Goal: Task Accomplishment & Management: Complete application form

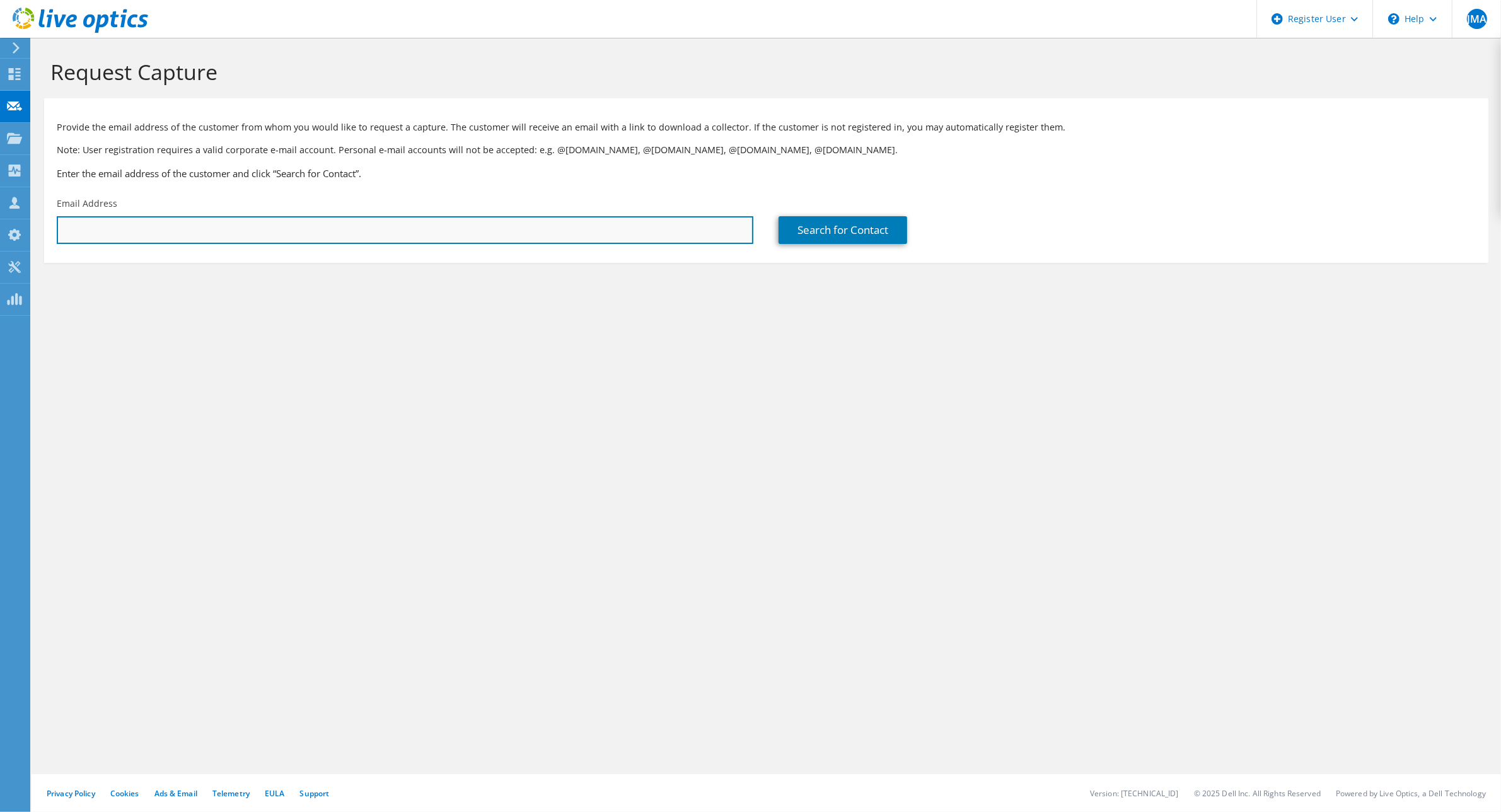
click at [241, 233] on input "text" at bounding box center [405, 229] width 697 height 28
paste input "Cortes Lastra, Mercedes <mcortesl@minsait.com>"
click at [174, 230] on input "Cortes Lastra, Mercedes <mcortesl@minsait.com>" at bounding box center [405, 229] width 697 height 28
click at [232, 230] on input "mcortesl@minsait.com>" at bounding box center [405, 229] width 697 height 28
type input "mcortesl@minsait.com"
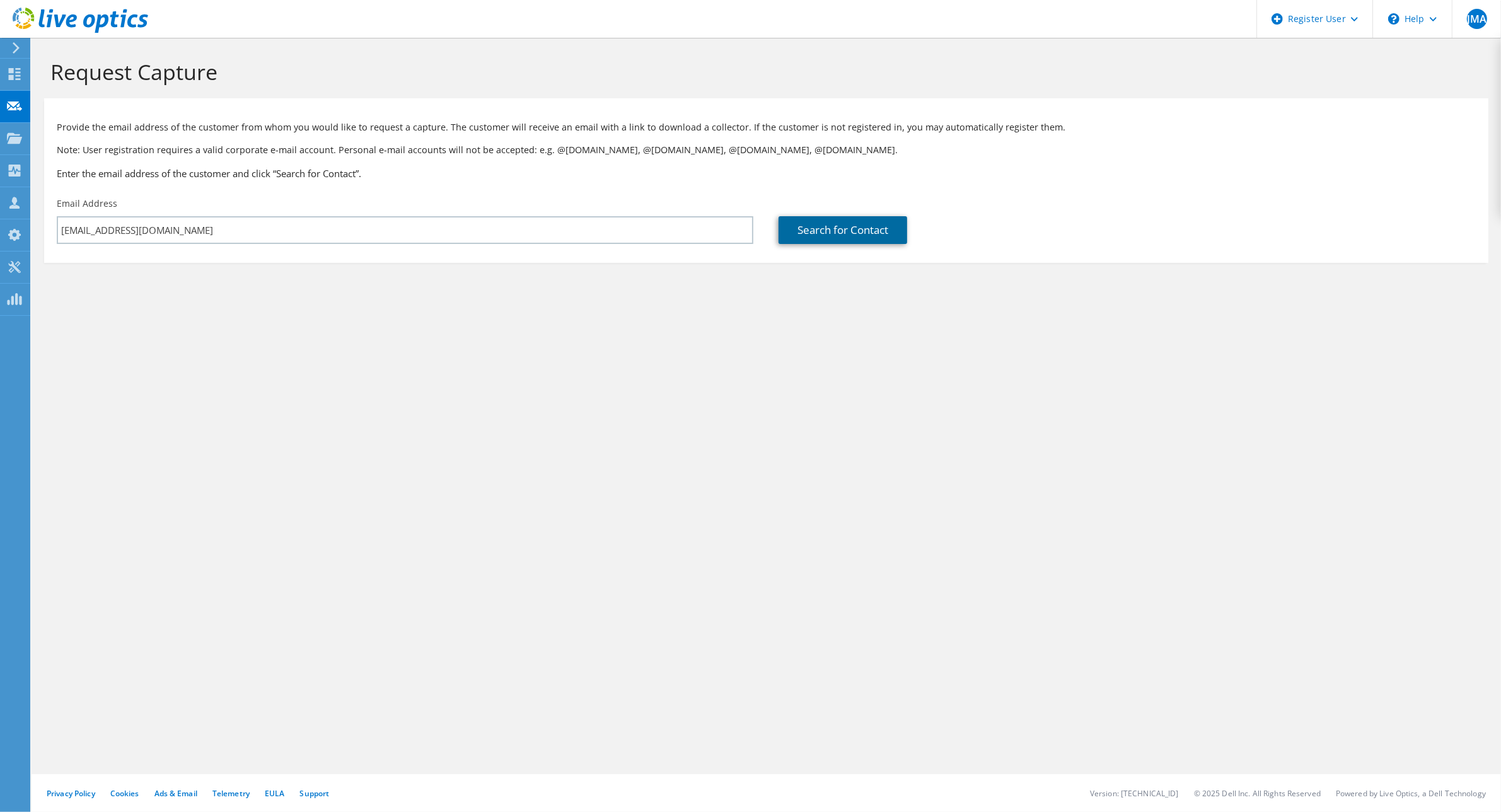
click at [859, 225] on link "Search for Contact" at bounding box center [843, 229] width 129 height 28
type input "Indra Sistemas SA"
type input "Mercedes"
type input "Cortes Lastra"
type input "Spain"
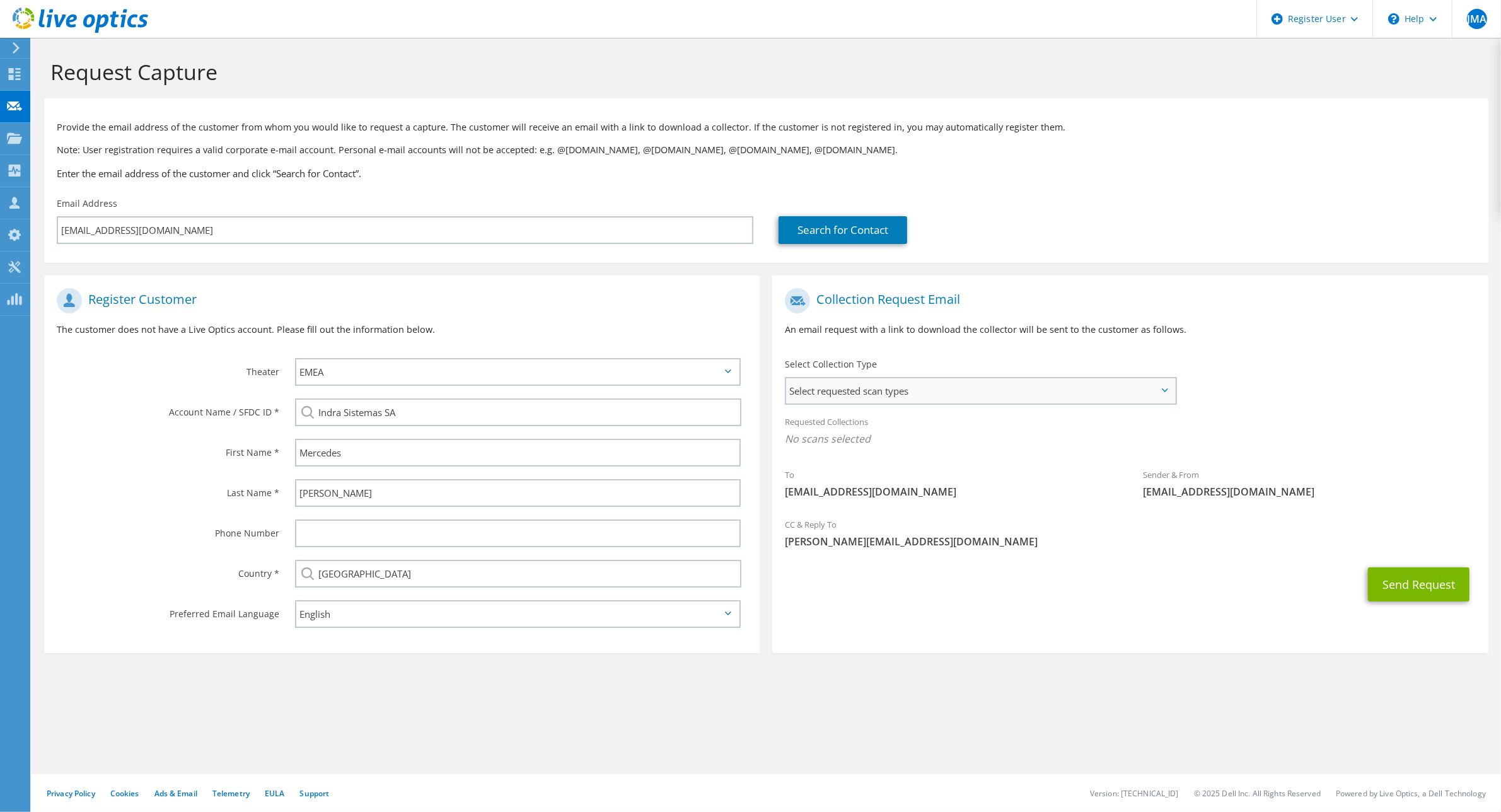
click at [983, 392] on span "Select requested scan types" at bounding box center [979, 391] width 388 height 25
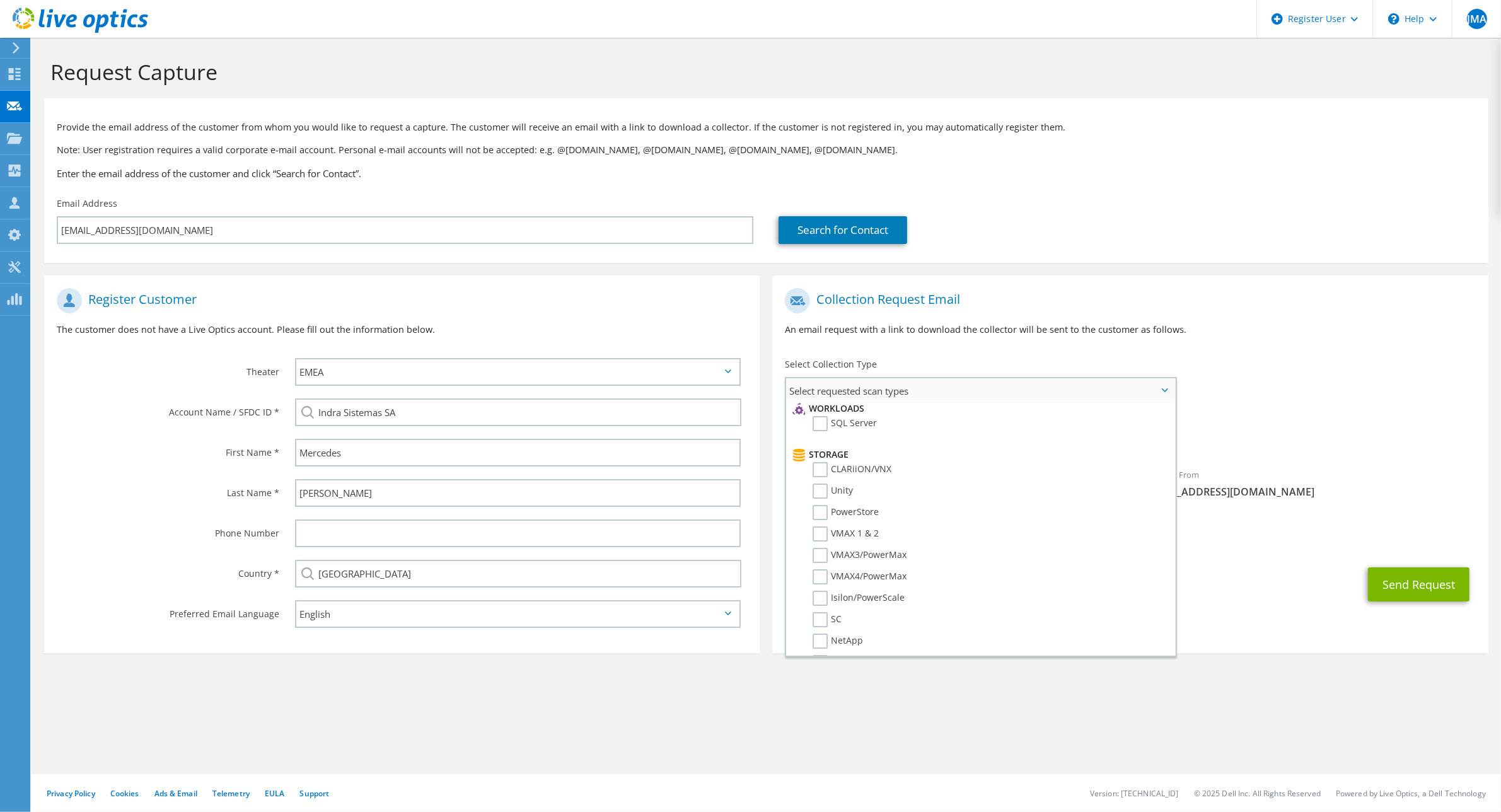
scroll to position [158, 0]
click at [824, 528] on label "PowerStore" at bounding box center [845, 535] width 66 height 15
click at [0, 0] on input "PowerStore" at bounding box center [0, 0] width 0 height 0
click at [1241, 591] on div "Send Request" at bounding box center [1130, 588] width 715 height 47
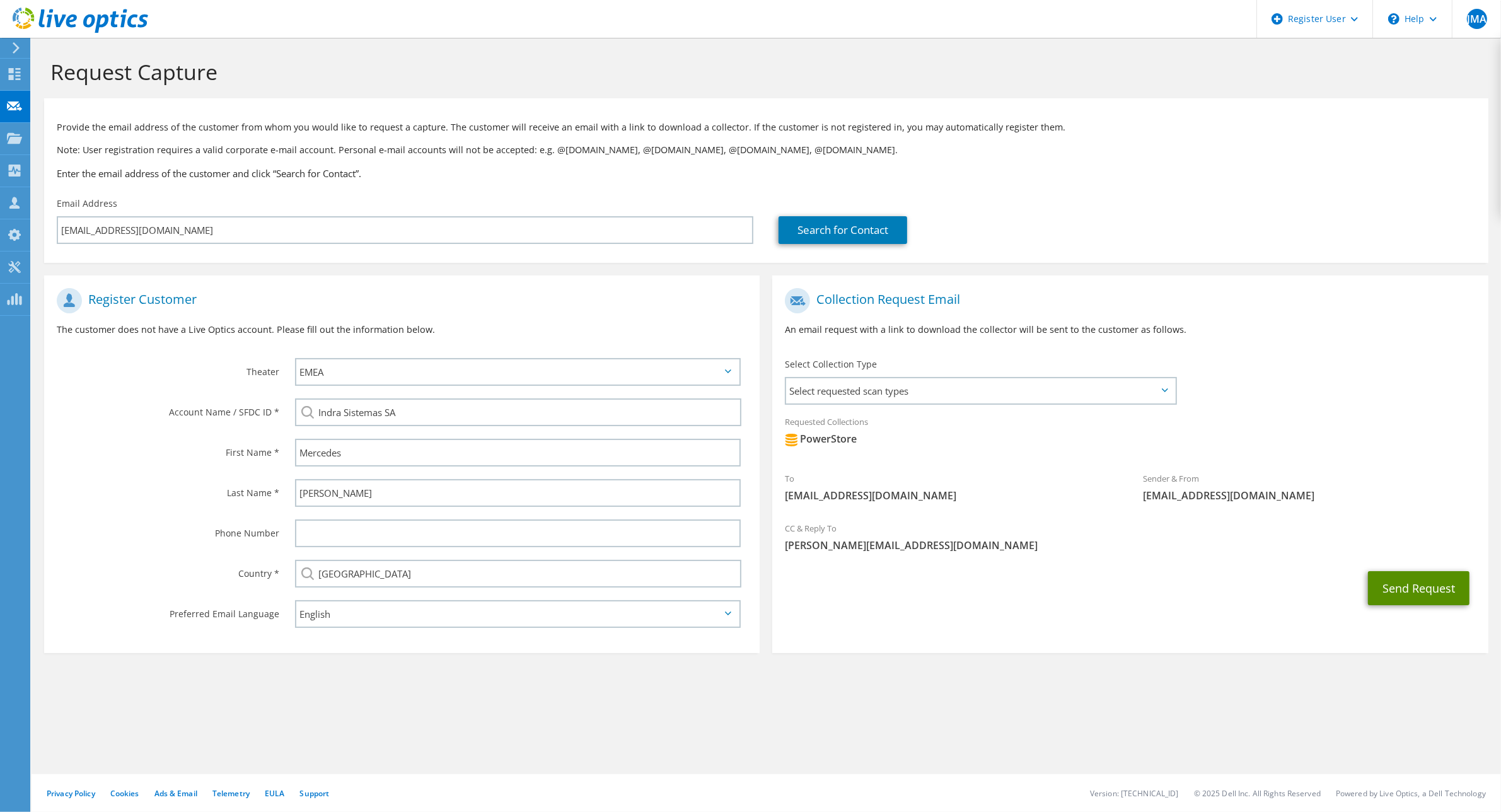
click at [1406, 587] on button "Send Request" at bounding box center [1418, 588] width 102 height 34
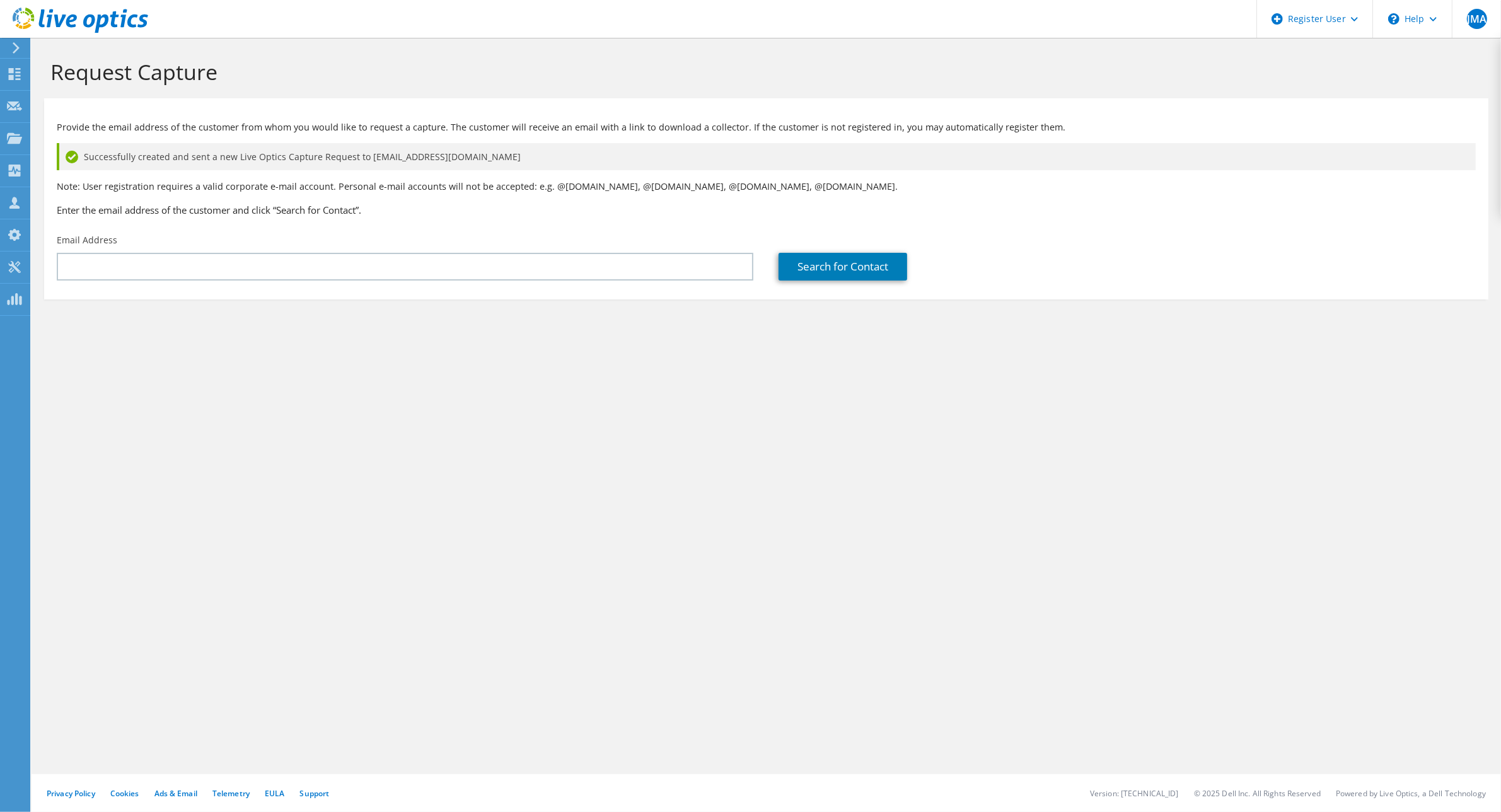
click at [19, 19] on icon at bounding box center [80, 21] width 136 height 26
